Goal: Transaction & Acquisition: Purchase product/service

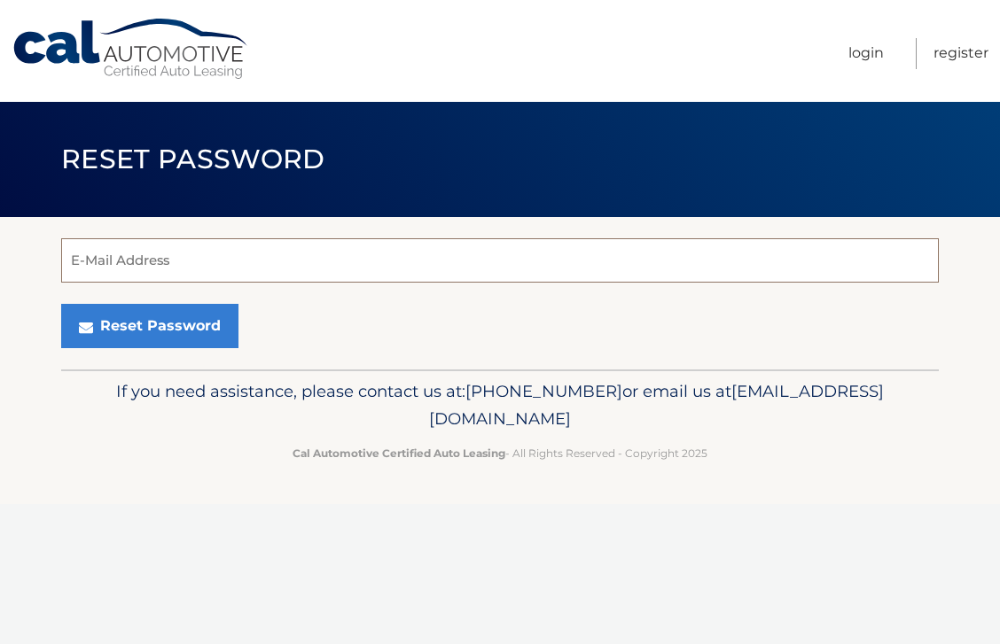
click at [624, 261] on input "E-Mail Address" at bounding box center [500, 260] width 878 height 44
type input "Leslye.Blau@gmail.com"
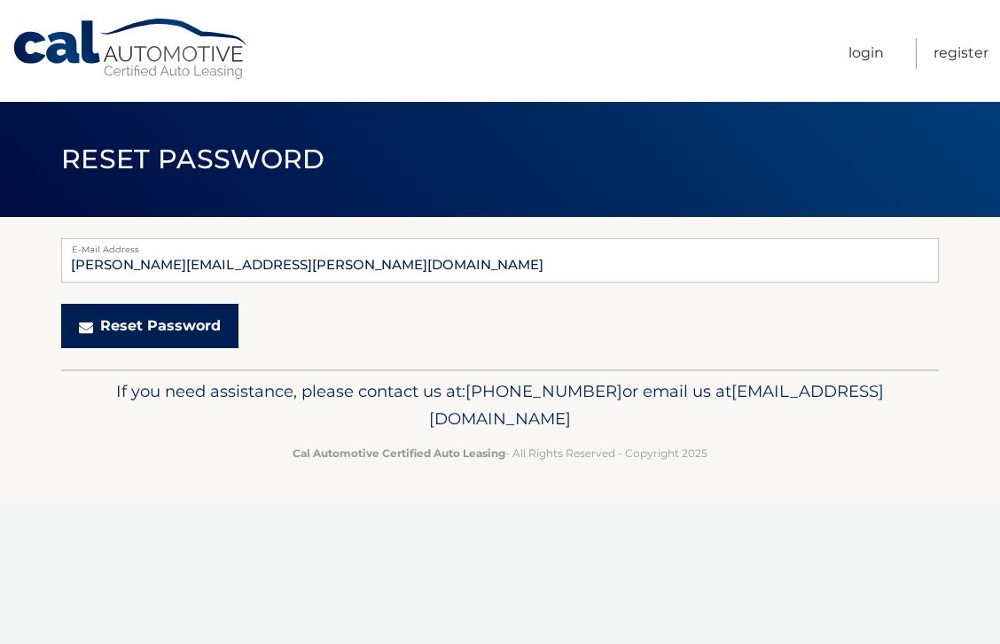
click at [186, 314] on button "Reset Password" at bounding box center [149, 326] width 177 height 44
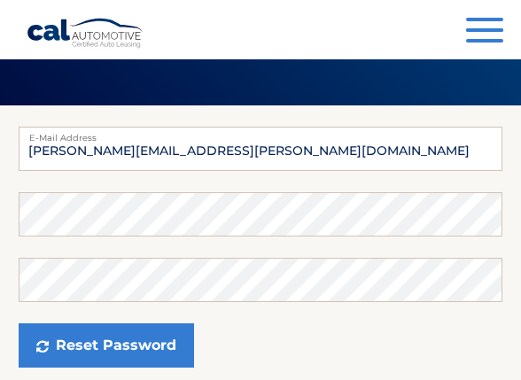
scroll to position [76, 0]
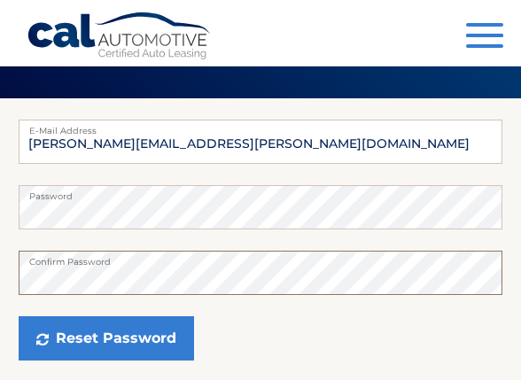
click at [19, 316] on button "Reset Password" at bounding box center [107, 338] width 176 height 44
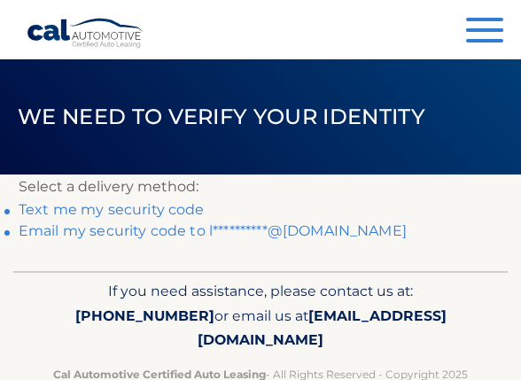
click at [162, 211] on link "Text me my security code" at bounding box center [112, 209] width 186 height 17
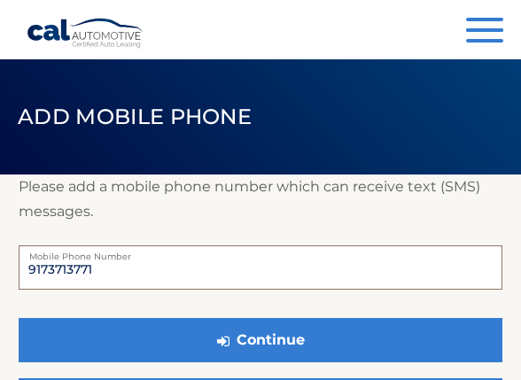
click at [267, 268] on input "9173713771" at bounding box center [261, 268] width 484 height 44
type input "5163504244"
click at [19, 318] on button "Continue" at bounding box center [261, 340] width 484 height 44
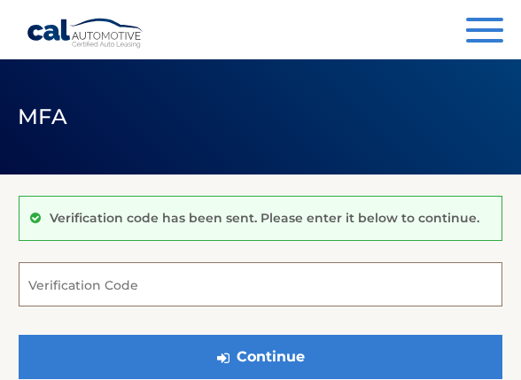
click at [235, 272] on input "Verification Code" at bounding box center [261, 284] width 484 height 44
type input "490836"
click at [19, 335] on button "Continue" at bounding box center [261, 357] width 484 height 44
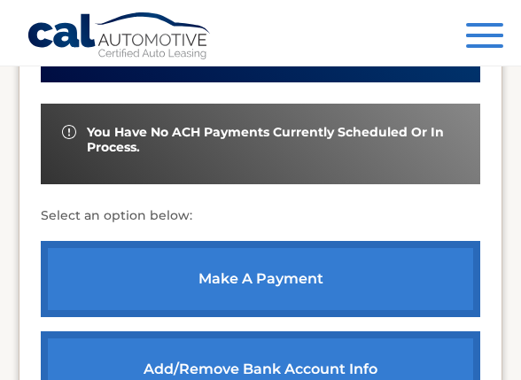
scroll to position [659, 0]
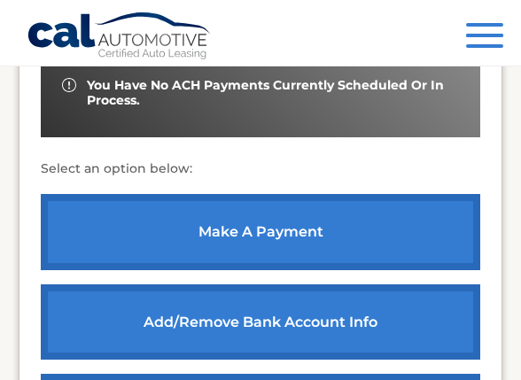
click at [295, 262] on link "make a payment" at bounding box center [261, 232] width 440 height 76
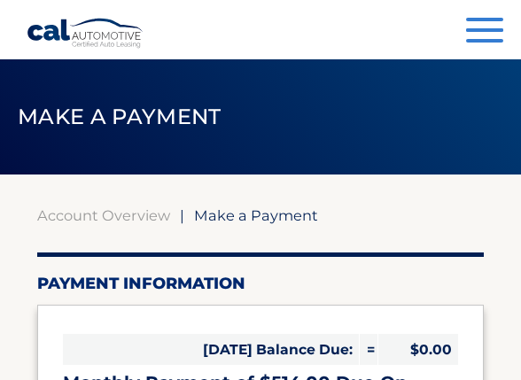
select select "OTlmNTViNDctNWM0Yy00NDRhLThhMjQtZTVkYzIwNDNmNTc2"
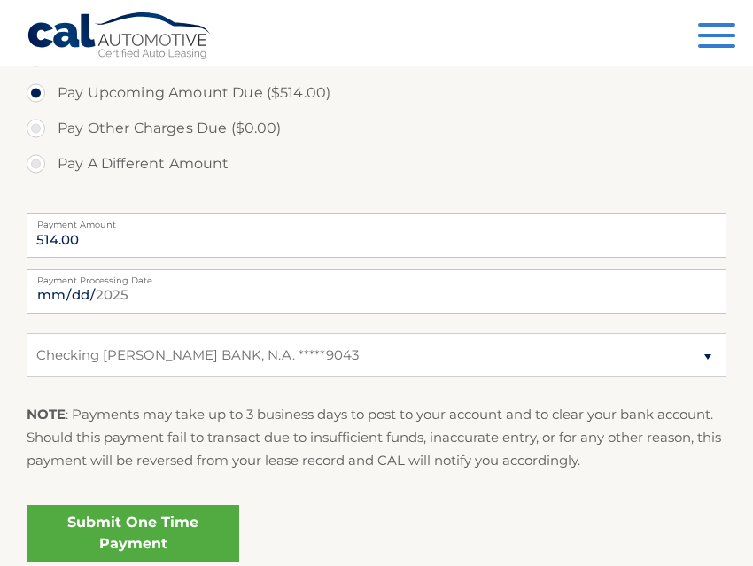
scroll to position [611, 0]
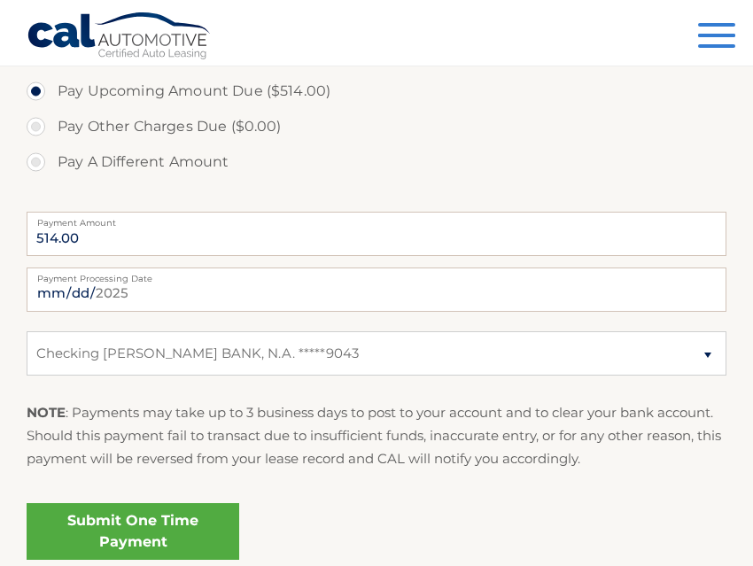
click at [210, 379] on link "Submit One Time Payment" at bounding box center [133, 531] width 213 height 57
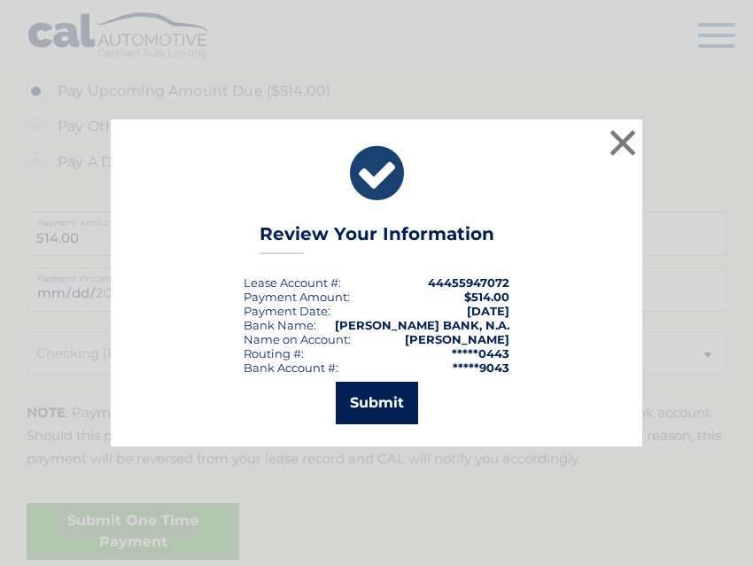
click at [361, 379] on button "Submit" at bounding box center [377, 403] width 82 height 43
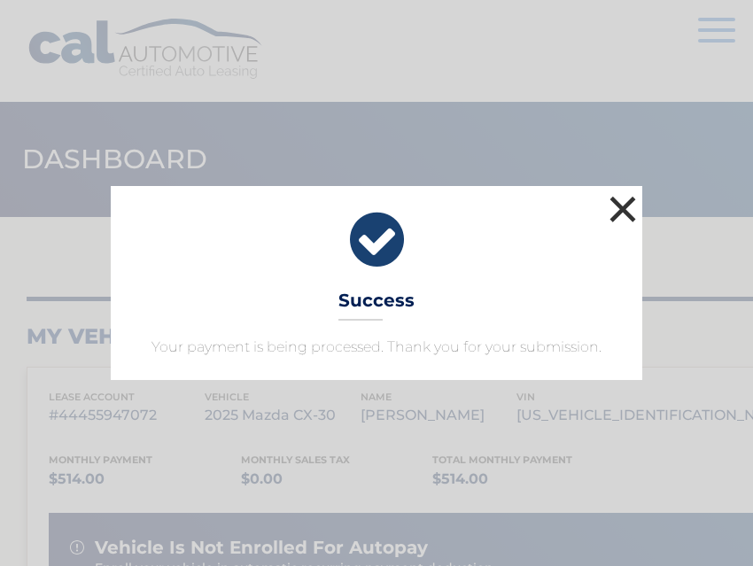
click at [613, 194] on button "×" at bounding box center [622, 208] width 35 height 35
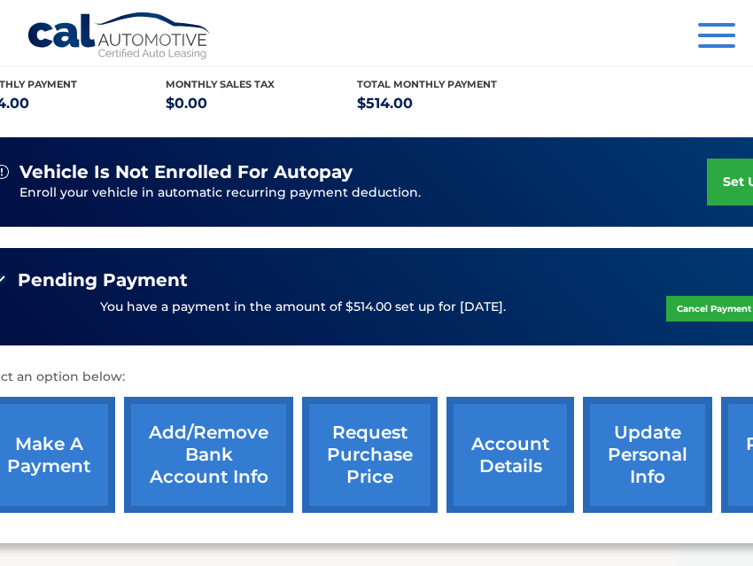
scroll to position [376, 204]
